Goal: Task Accomplishment & Management: Complete application form

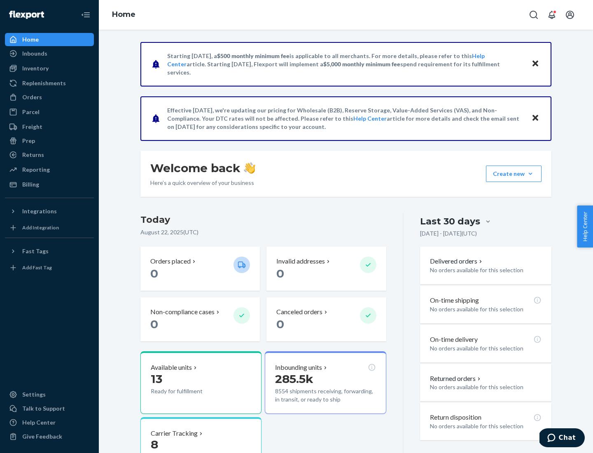
click at [43, 83] on div "Replenishments" at bounding box center [44, 83] width 44 height 8
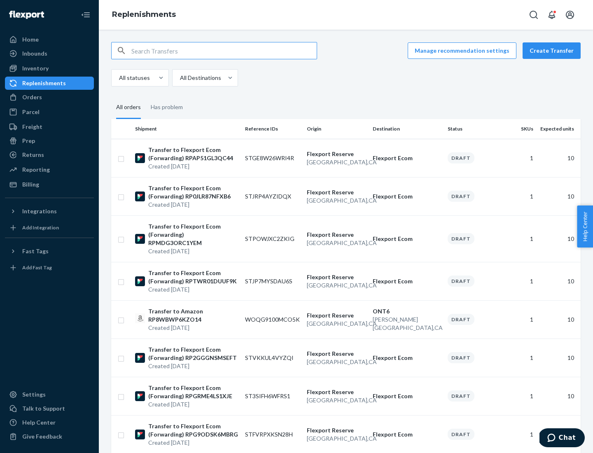
click at [553, 51] on button "Create Transfer" at bounding box center [551, 50] width 58 height 16
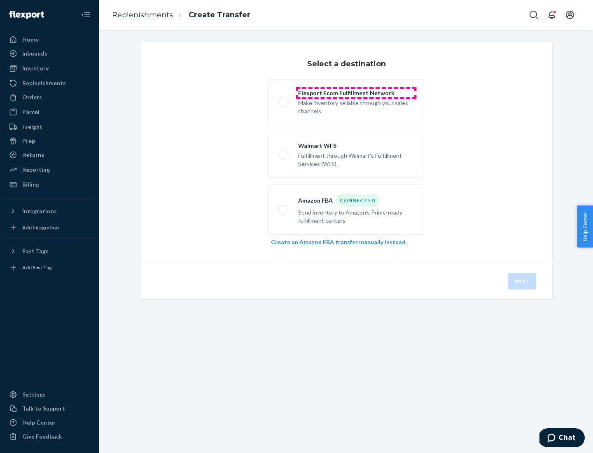
click at [356, 93] on div "Flexport Ecom Fulfillment Network" at bounding box center [356, 93] width 116 height 8
click at [284, 100] on input "Flexport Ecom Fulfillment Network Make inventory sellable through your sales ch…" at bounding box center [280, 102] width 5 height 5
radio input "true"
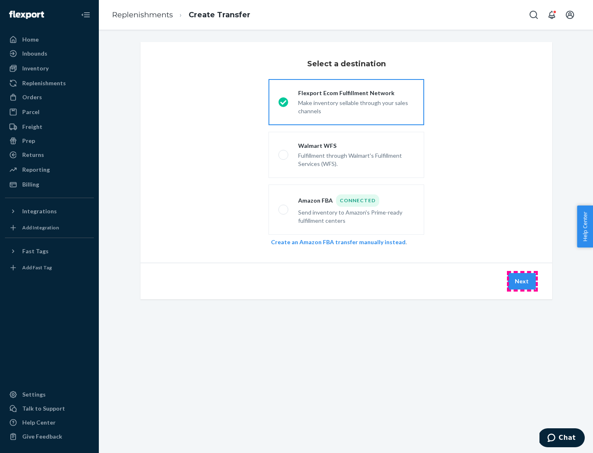
click at [522, 281] on button "Next" at bounding box center [522, 281] width 28 height 16
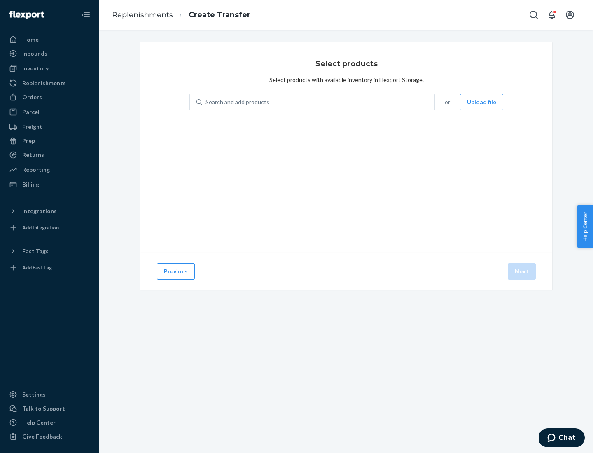
click at [482, 102] on button "Upload file" at bounding box center [481, 102] width 43 height 16
